Goal: Task Accomplishment & Management: Use online tool/utility

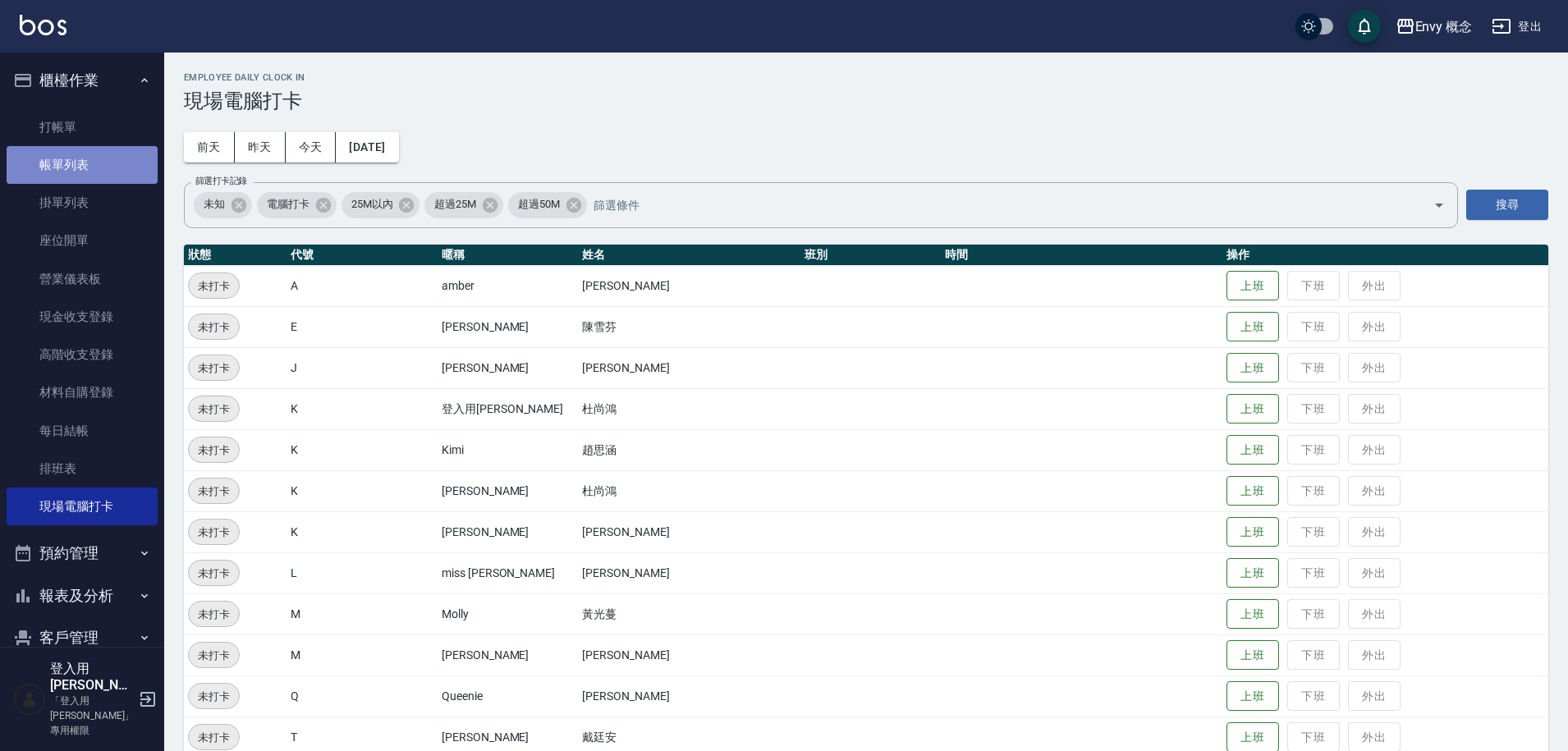
click at [108, 156] on link "帳單列表" at bounding box center [82, 165] width 151 height 38
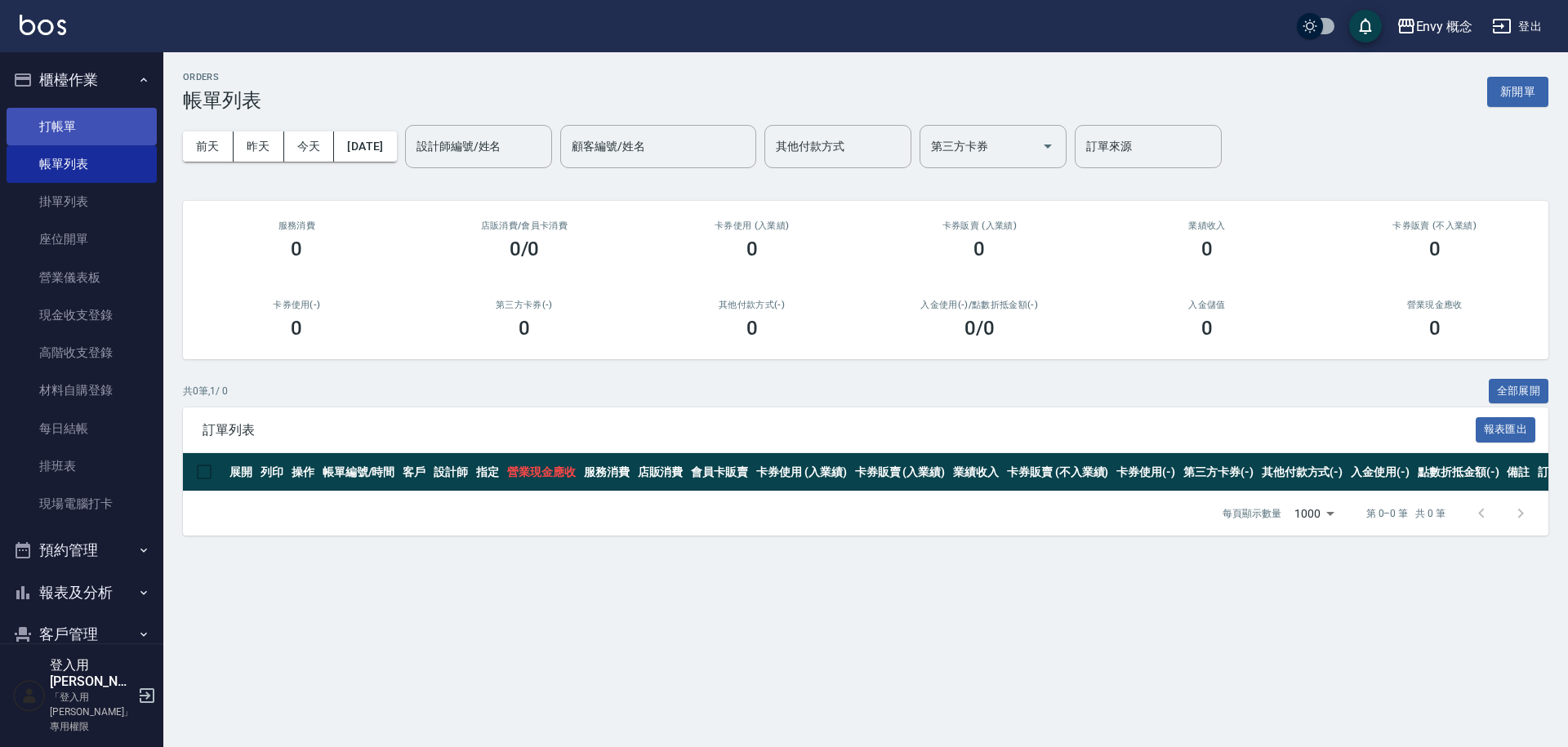
click at [45, 139] on link "打帳單" at bounding box center [81, 127] width 150 height 38
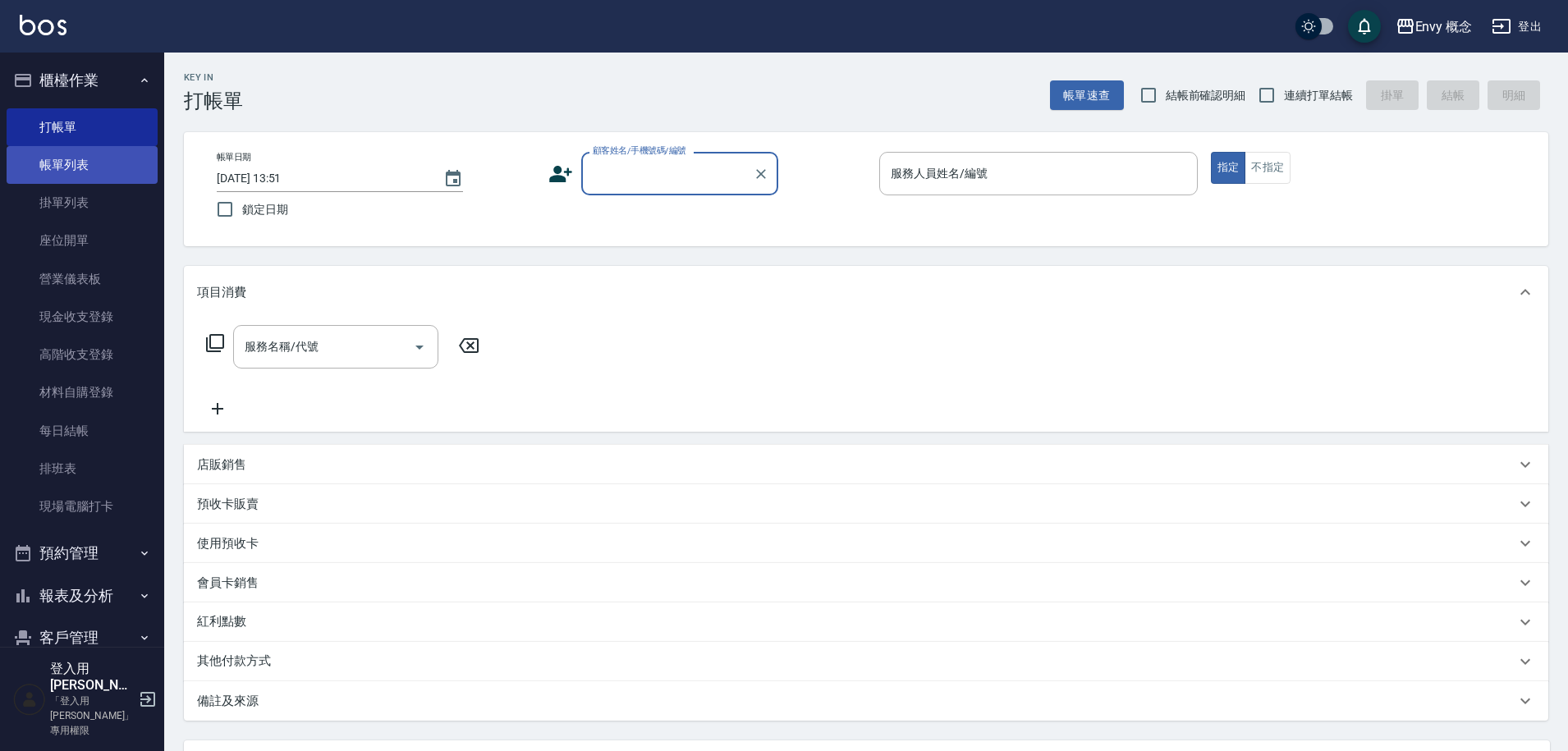
click at [88, 160] on link "帳單列表" at bounding box center [82, 165] width 151 height 38
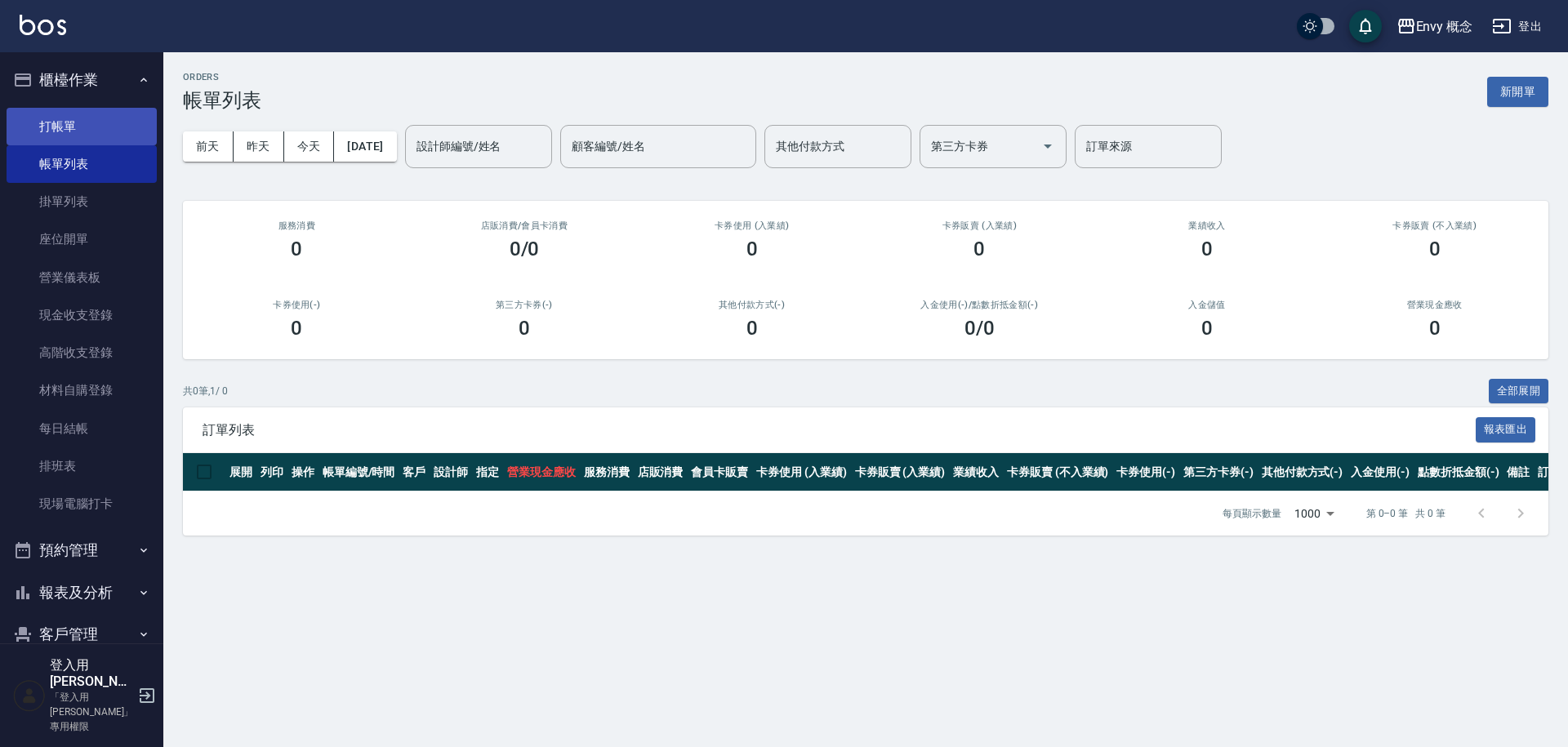
click at [113, 125] on link "打帳單" at bounding box center [81, 127] width 150 height 38
